Goal: Information Seeking & Learning: Learn about a topic

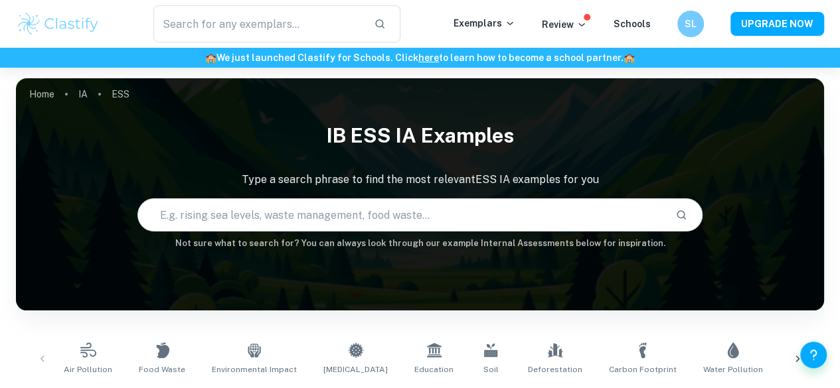
click at [384, 216] on input "text" at bounding box center [401, 214] width 527 height 37
type input "tobacco"
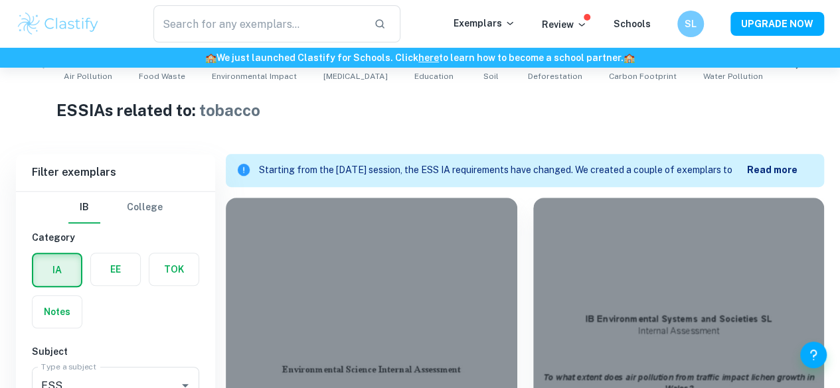
scroll to position [395, 0]
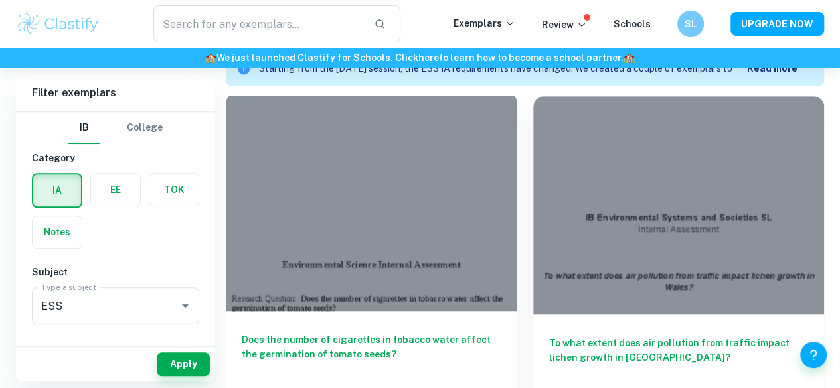
click at [327, 332] on h6 "Does the number of cigarettes in tobacco water affect the germination of tomato…" at bounding box center [371, 354] width 259 height 44
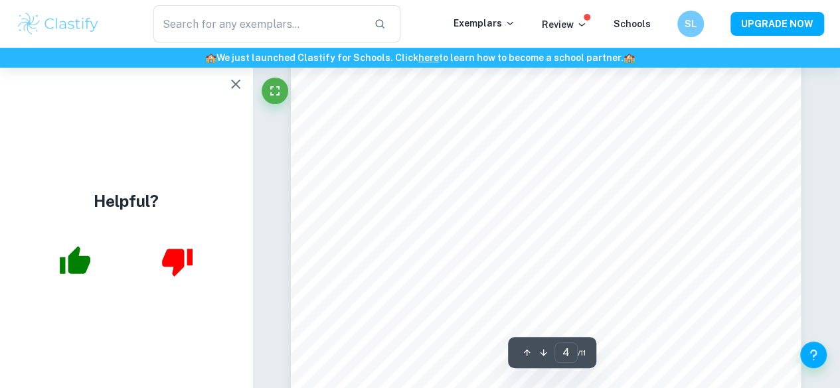
scroll to position [2241, 0]
click at [234, 81] on icon "button" at bounding box center [236, 84] width 16 height 16
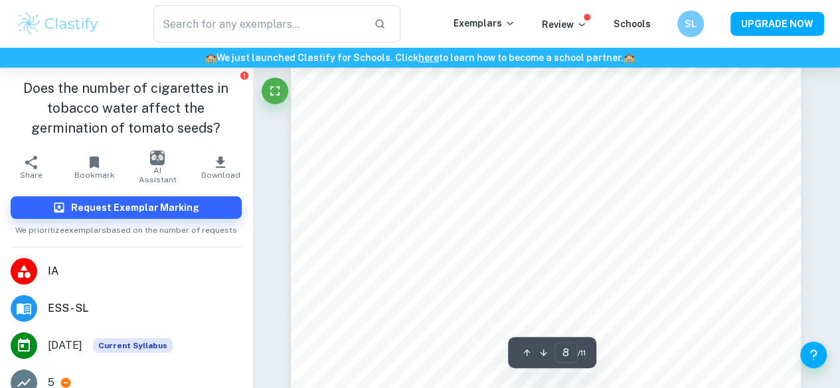
scroll to position [4938, 0]
type input "7"
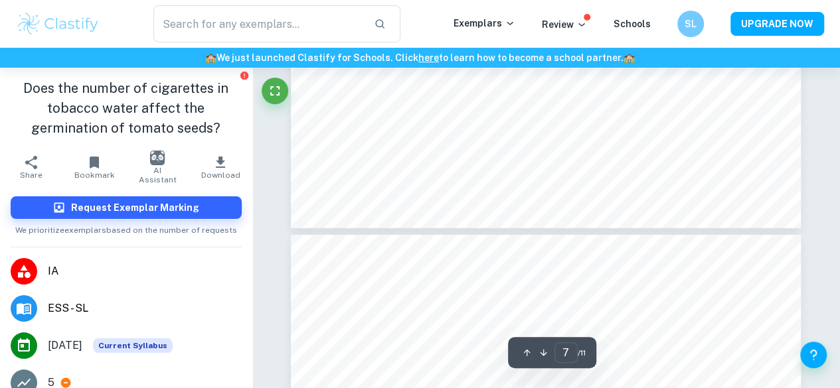
scroll to position [4665, 0]
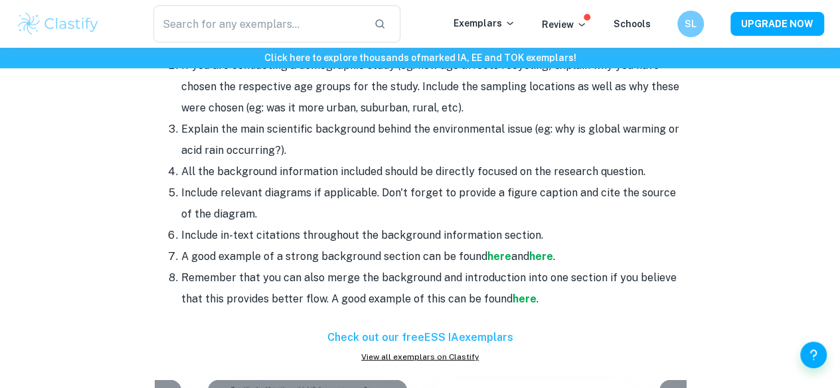
scroll to position [1459, 0]
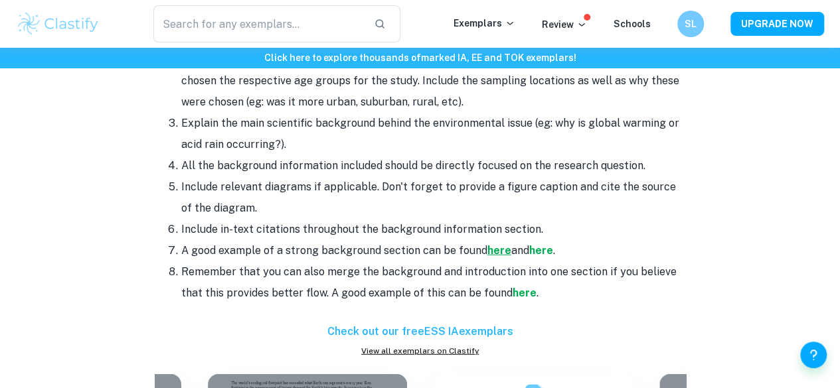
click at [500, 244] on strong "here" at bounding box center [499, 250] width 24 height 13
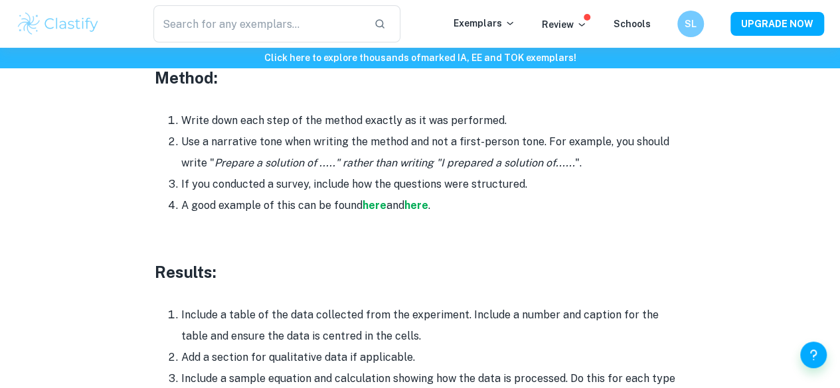
scroll to position [2878, 0]
click at [376, 198] on strong "here" at bounding box center [374, 204] width 24 height 13
click at [420, 198] on strong "here" at bounding box center [416, 204] width 24 height 13
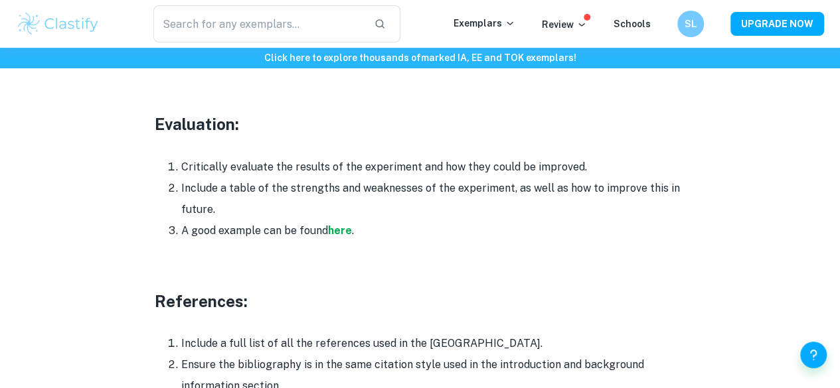
scroll to position [3674, 0]
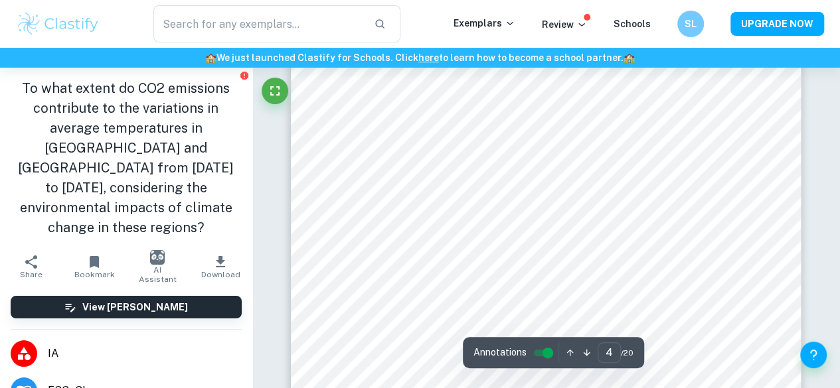
scroll to position [2448, 0]
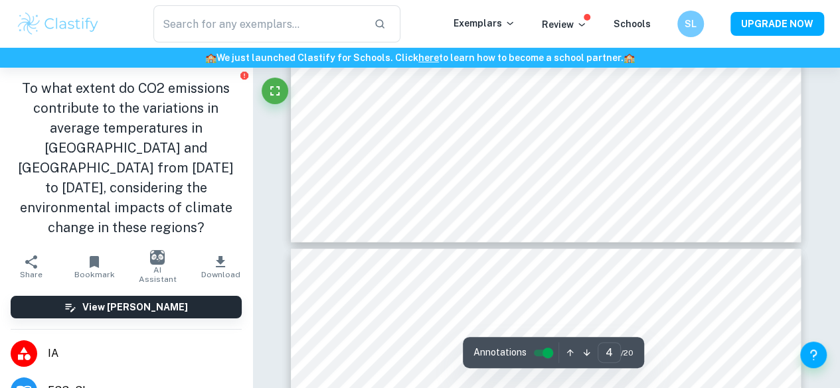
type input "5"
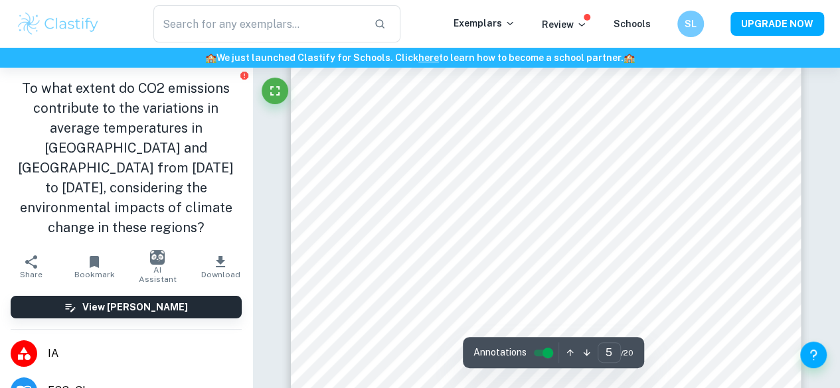
scroll to position [2963, 0]
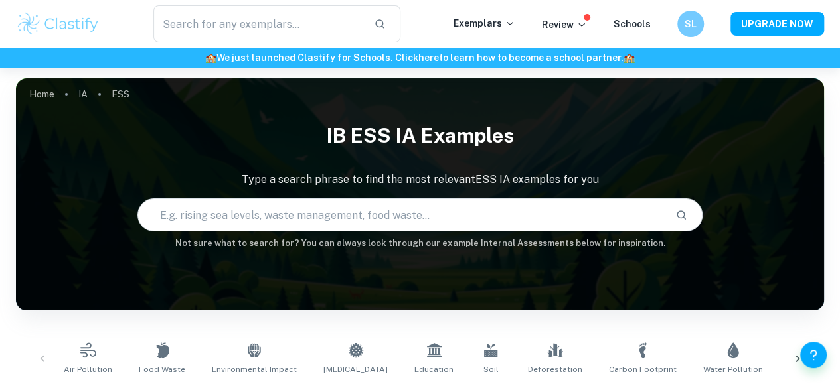
click at [284, 219] on input "text" at bounding box center [401, 214] width 527 height 37
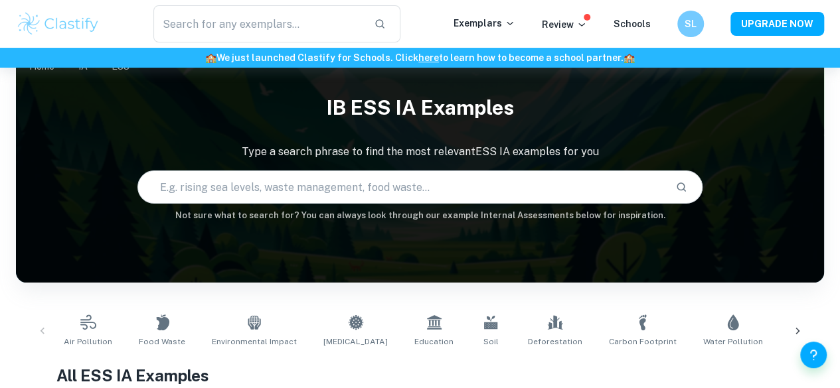
click at [261, 200] on input "text" at bounding box center [401, 187] width 527 height 37
type input "gender"
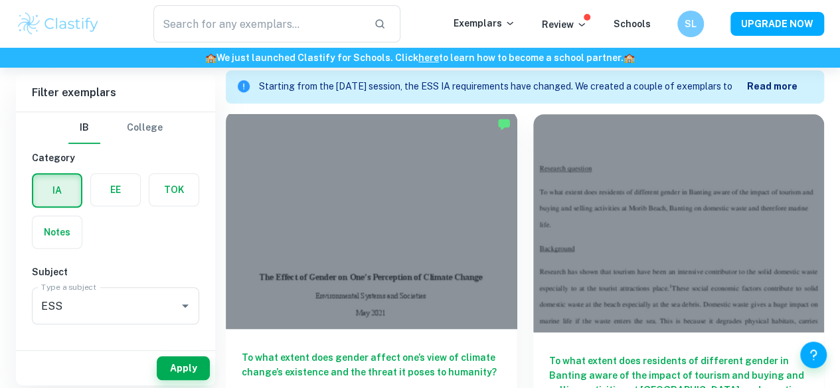
scroll to position [377, 0]
click at [323, 350] on h6 "To what extent does gender affect one’s view of climate change’s existence and …" at bounding box center [371, 372] width 259 height 44
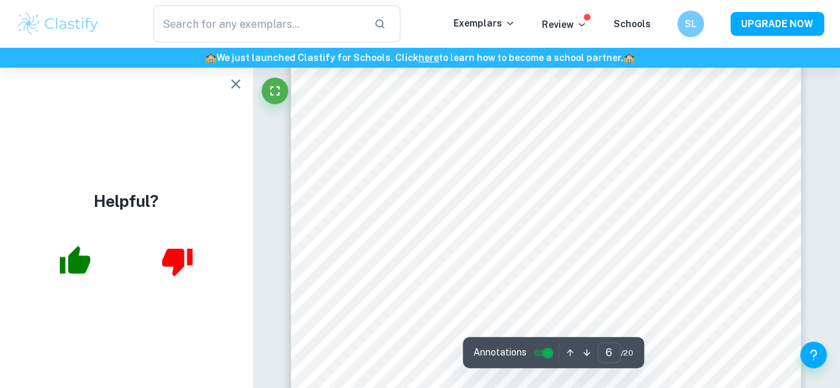
scroll to position [4198, 0]
click at [230, 82] on icon "button" at bounding box center [236, 84] width 16 height 16
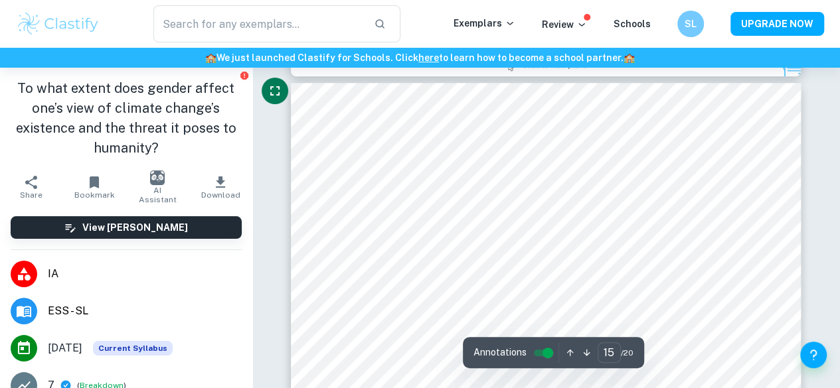
scroll to position [10496, 0]
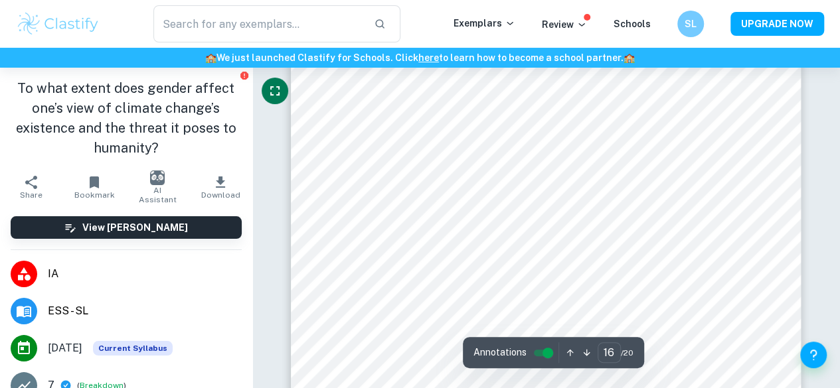
type input "15"
